Goal: Transaction & Acquisition: Download file/media

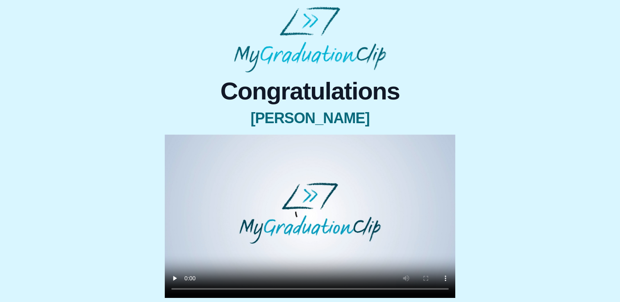
scroll to position [64, 0]
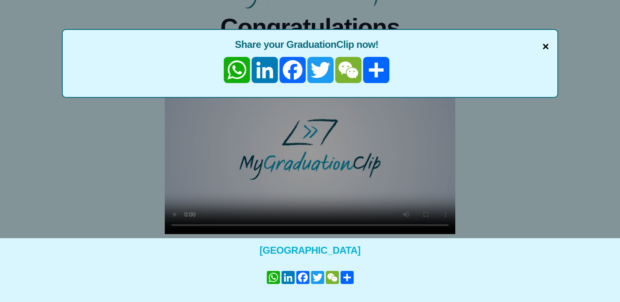
click at [546, 48] on span "×" at bounding box center [545, 46] width 7 height 17
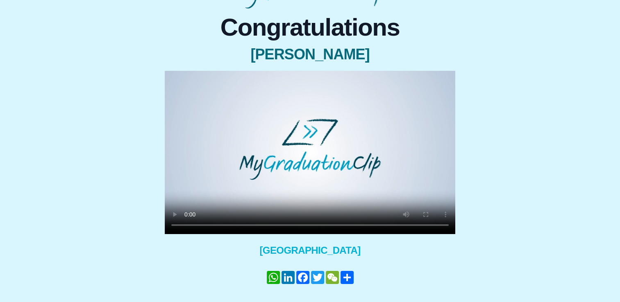
click at [469, 212] on div "Congratulations [PERSON_NAME] × Share your GraduationClip now! WhatsApp LinkedI…" at bounding box center [310, 164] width 607 height 310
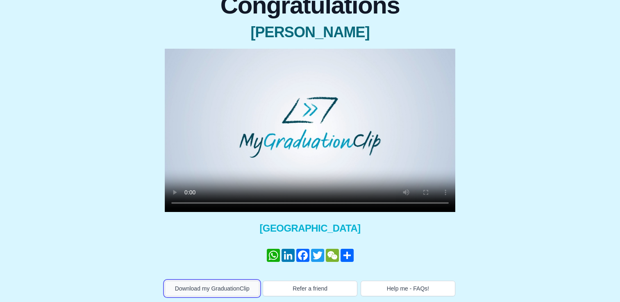
click at [221, 287] on button "Download my GraduationClip" at bounding box center [212, 289] width 95 height 16
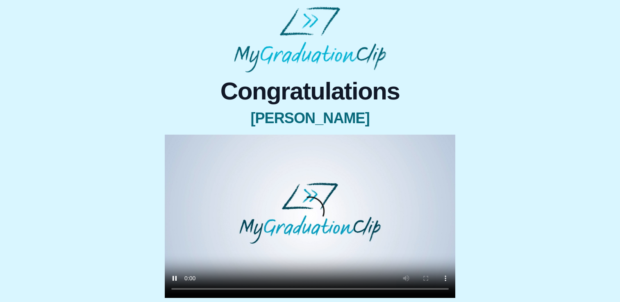
scroll to position [36, 0]
